Goal: Find specific page/section: Find specific page/section

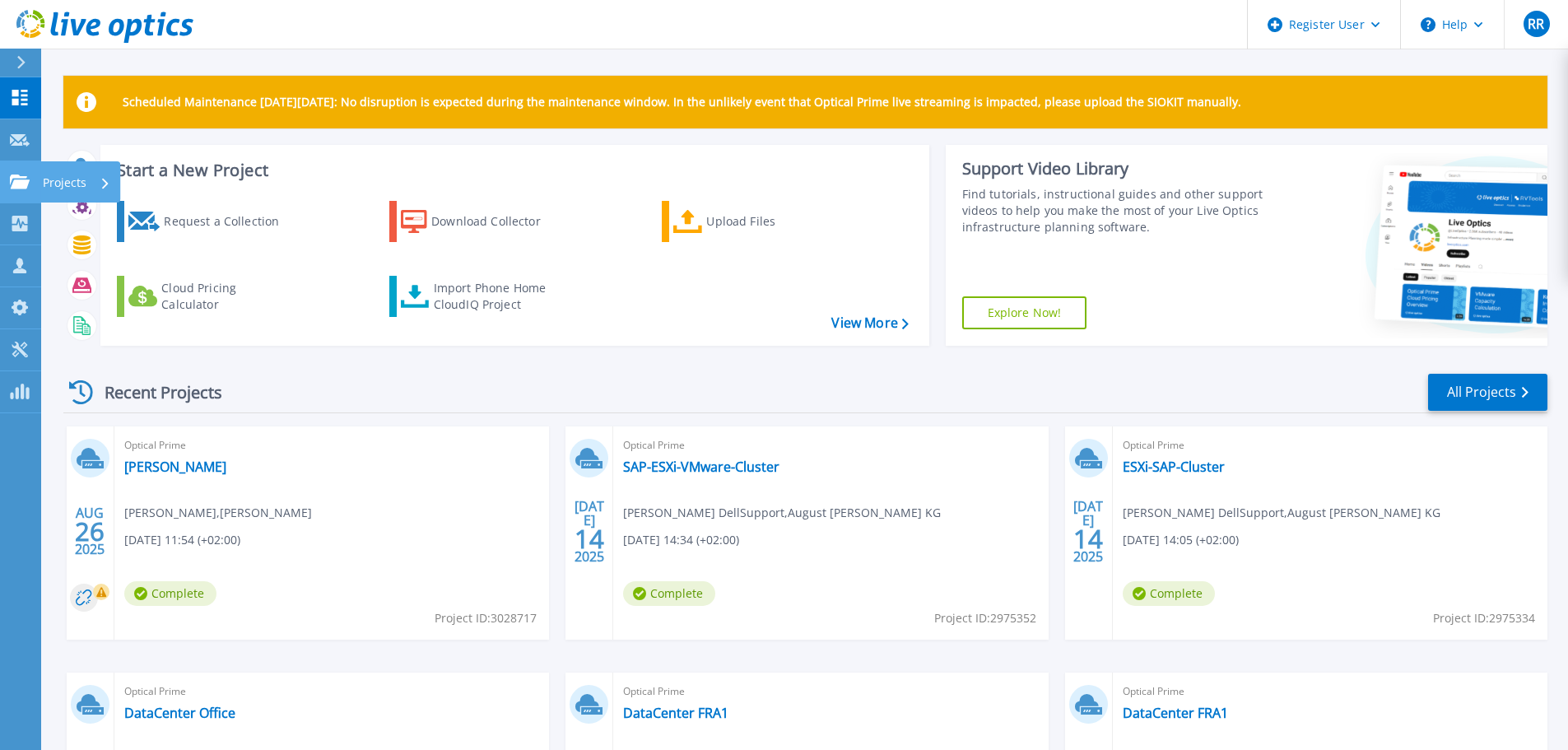
click at [12, 182] on icon at bounding box center [19, 181] width 20 height 14
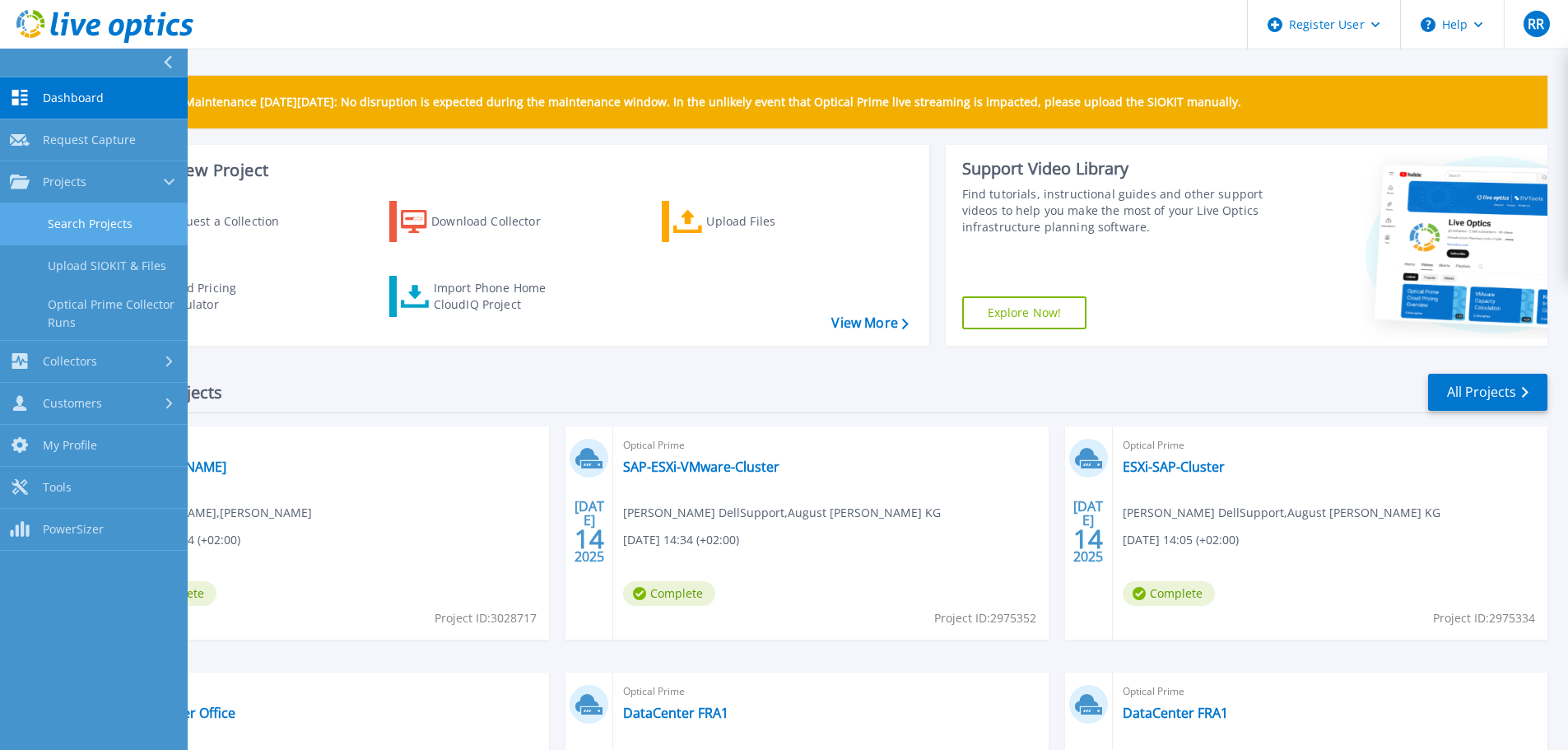
click at [66, 227] on link "Search Projects" at bounding box center [94, 224] width 188 height 42
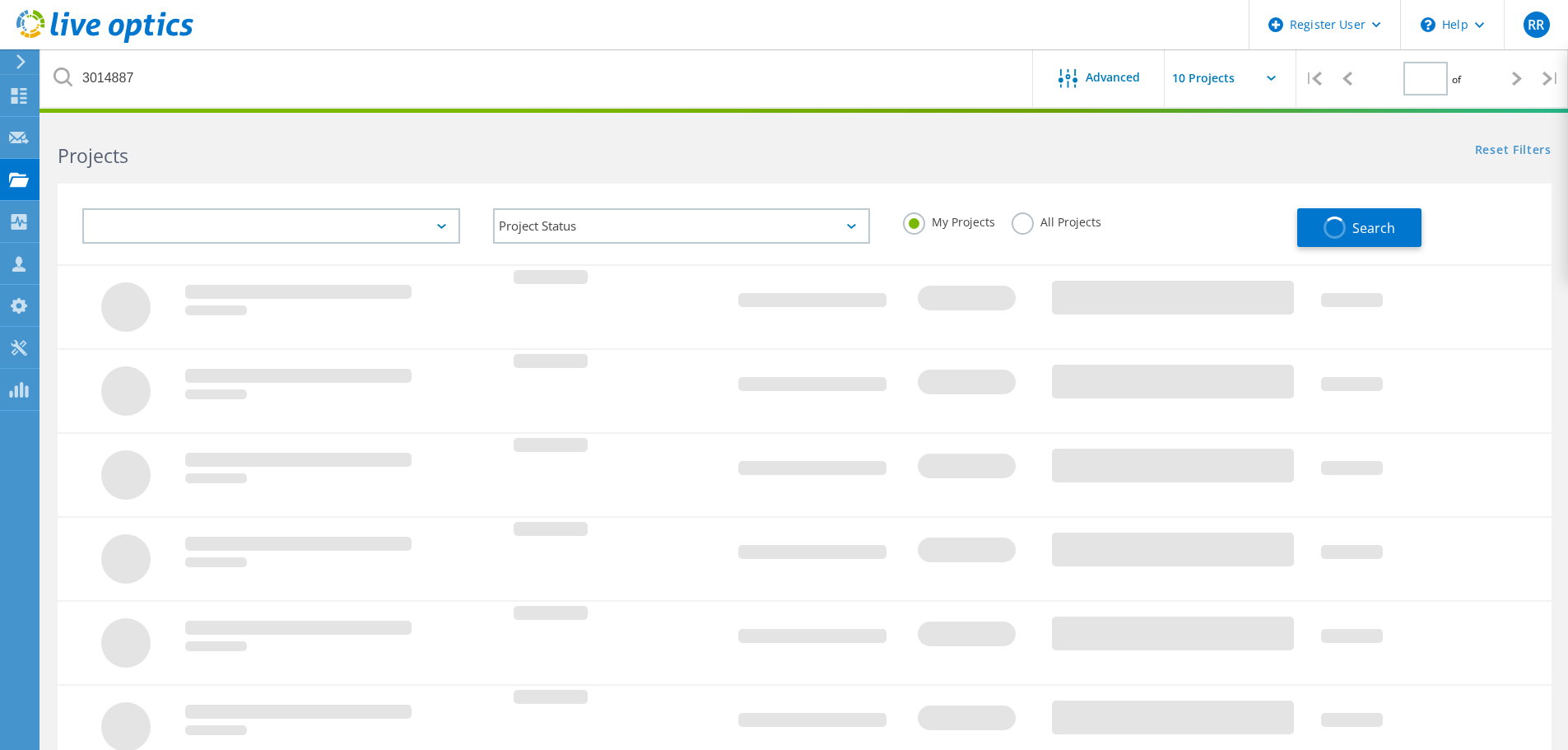
type input "1"
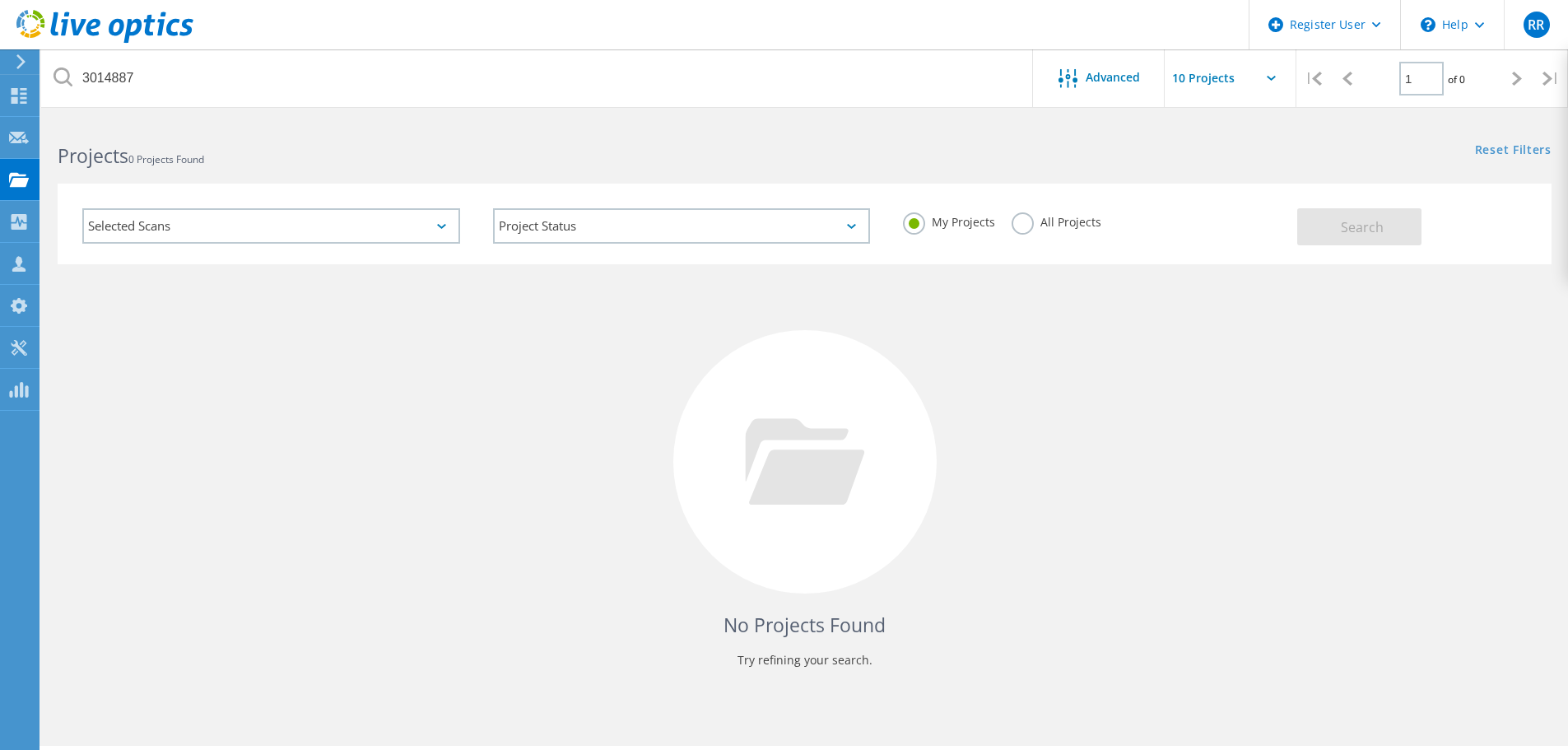
click at [1036, 227] on label "All Projects" at bounding box center [1056, 220] width 90 height 16
click at [0, 0] on input "All Projects" at bounding box center [0, 0] width 0 height 0
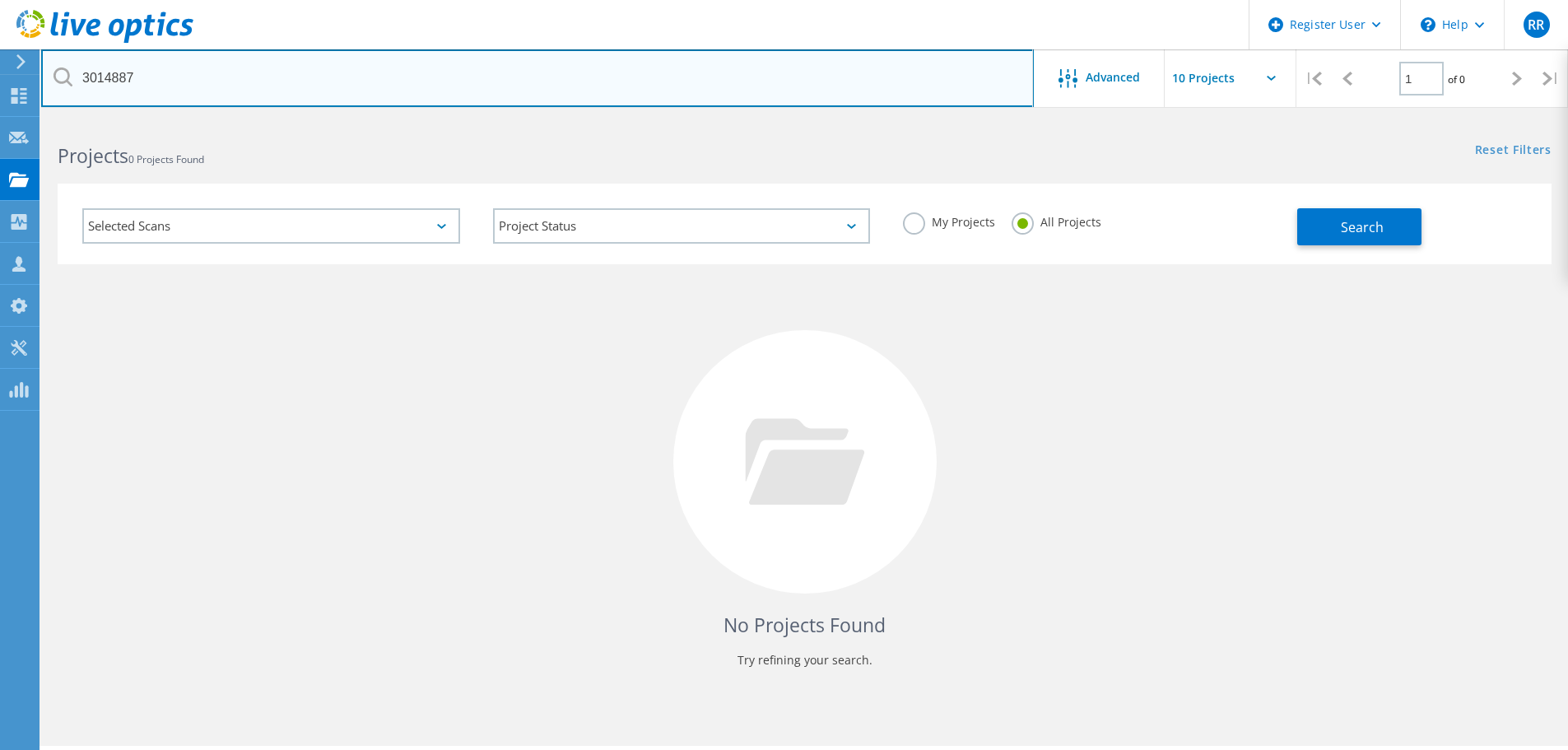
click at [184, 84] on input "3014887" at bounding box center [537, 78] width 993 height 57
drag, startPoint x: 106, startPoint y: 88, endPoint x: 56, endPoint y: 95, distance: 50.5
click at [56, 95] on input "3014887" at bounding box center [537, 78] width 993 height 57
paste input "45372"
type input "3045372"
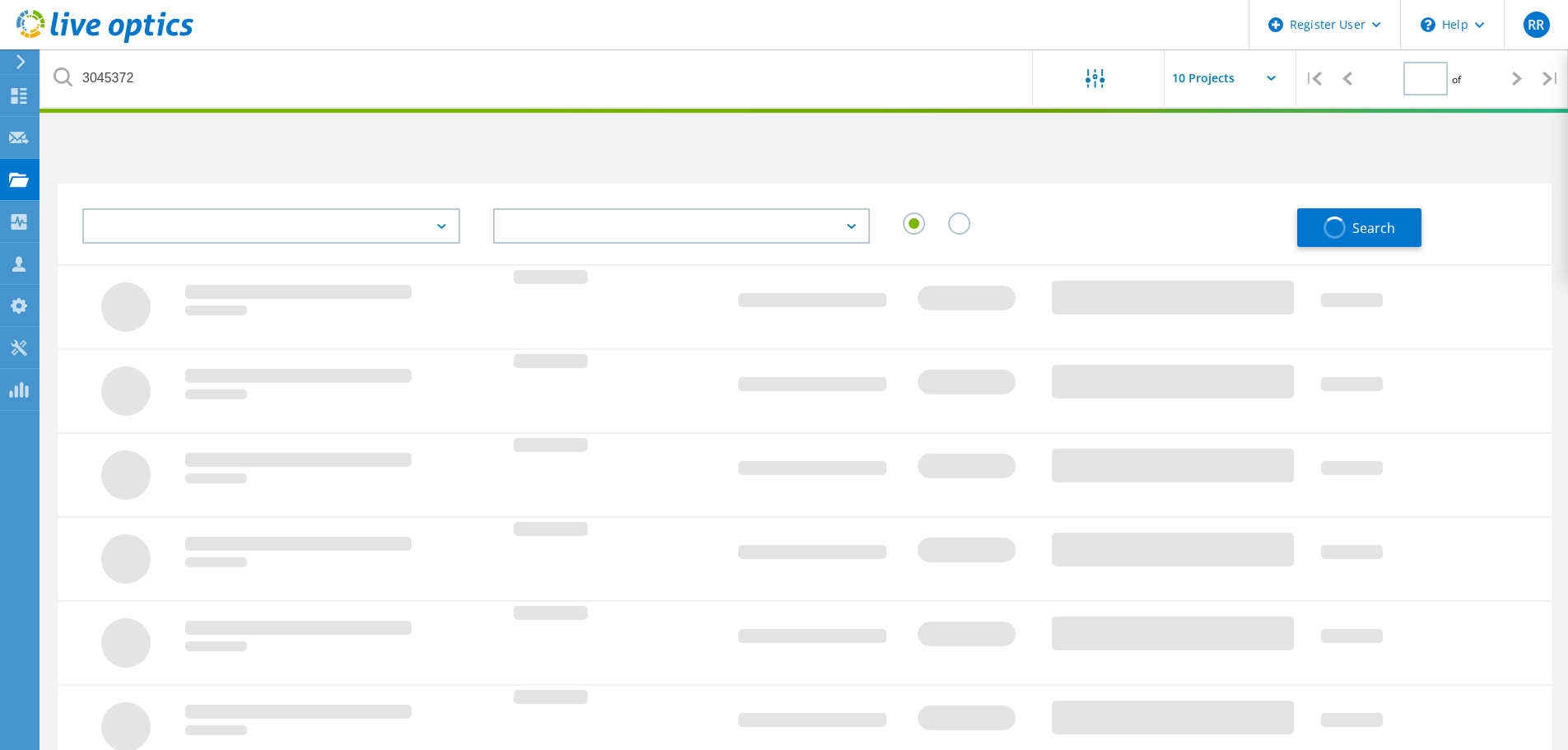
type input "1"
